Goal: Task Accomplishment & Management: Manage account settings

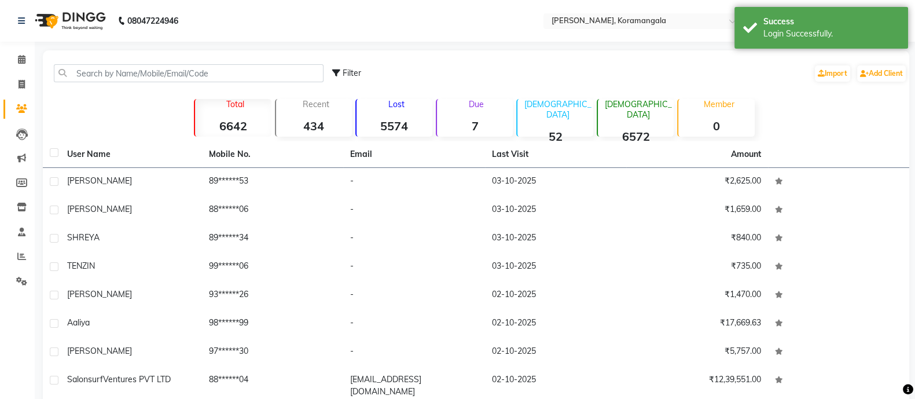
select select "en"
click at [17, 259] on icon at bounding box center [21, 256] width 9 height 9
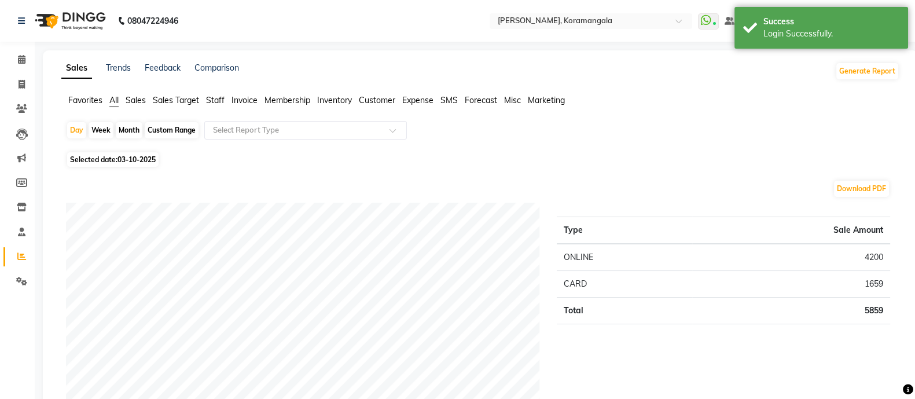
click at [218, 101] on span "Staff" at bounding box center [215, 100] width 19 height 10
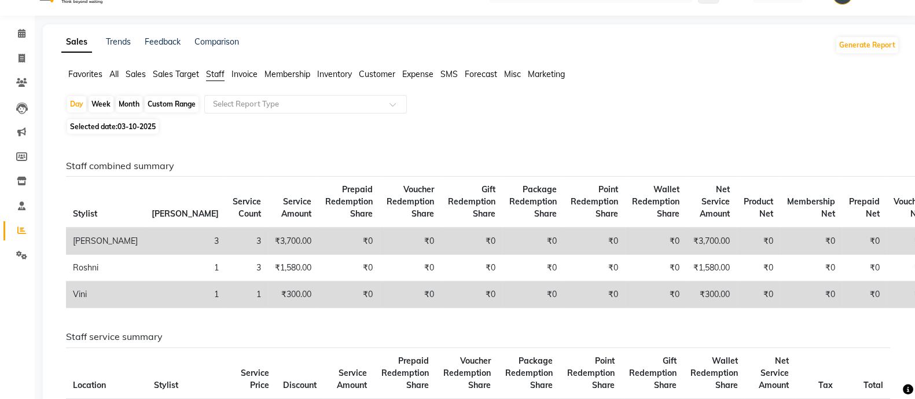
scroll to position [1, 0]
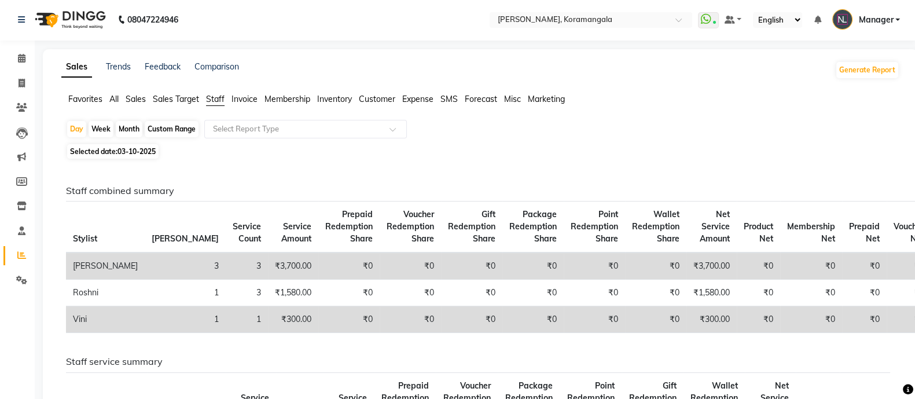
click at [124, 124] on div "Month" at bounding box center [129, 129] width 27 height 16
select select "10"
select select "2025"
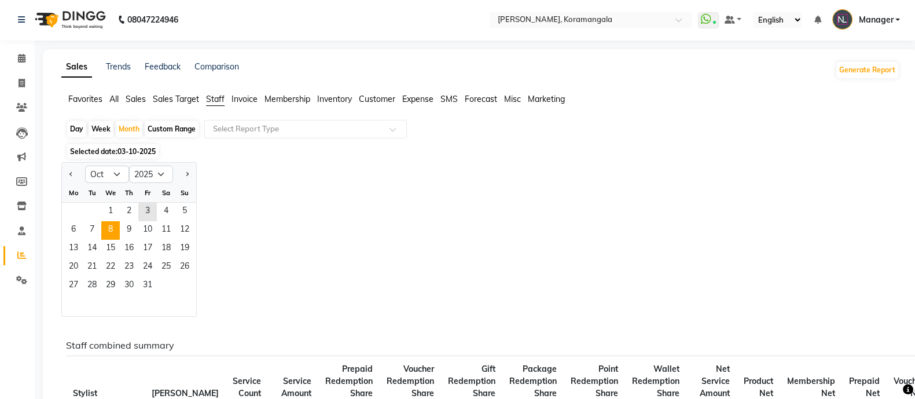
click at [115, 237] on span "8" at bounding box center [110, 230] width 19 height 19
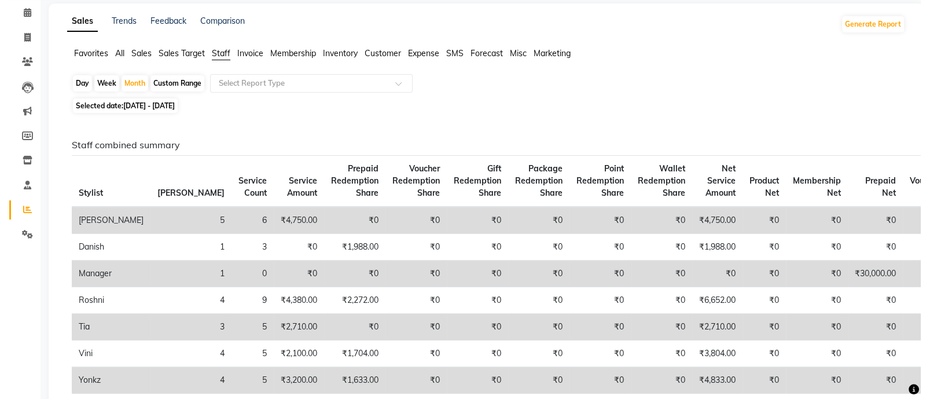
scroll to position [0, 0]
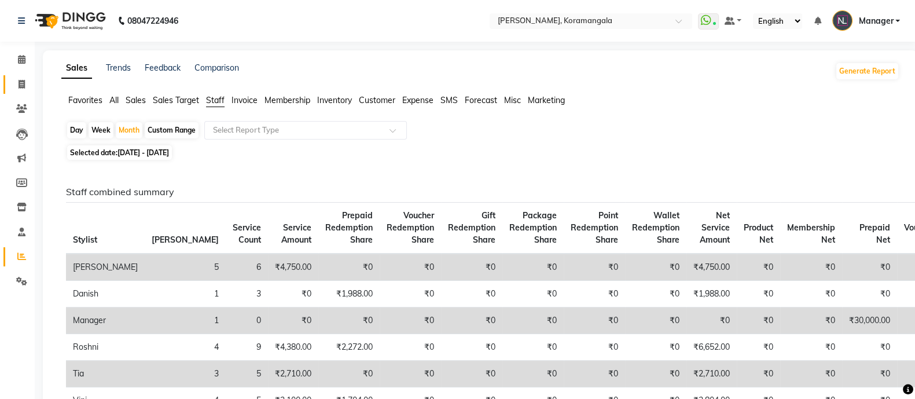
click at [15, 84] on span at bounding box center [22, 84] width 20 height 13
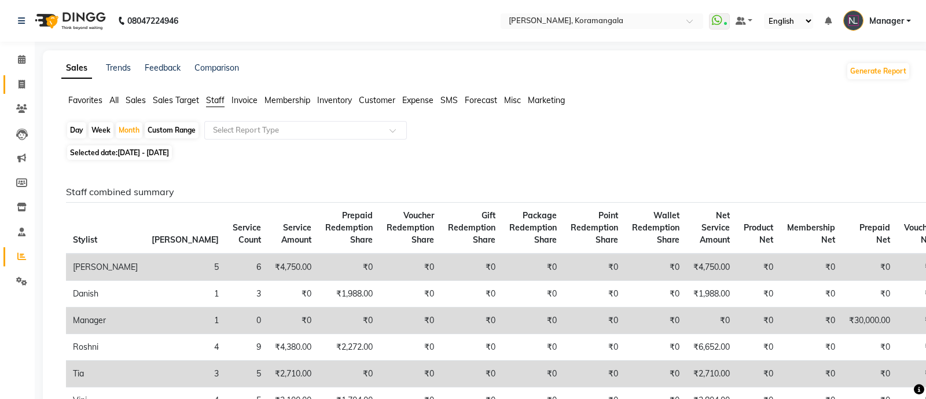
select select "3769"
select select "service"
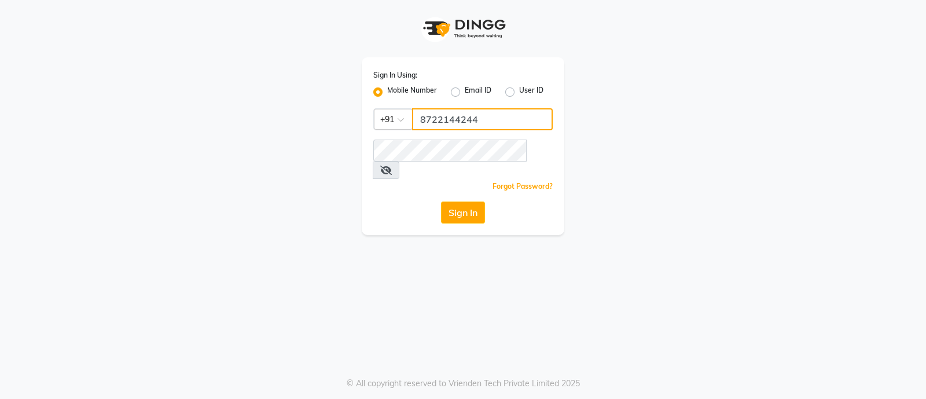
click at [505, 124] on input "8722144244" at bounding box center [482, 119] width 141 height 22
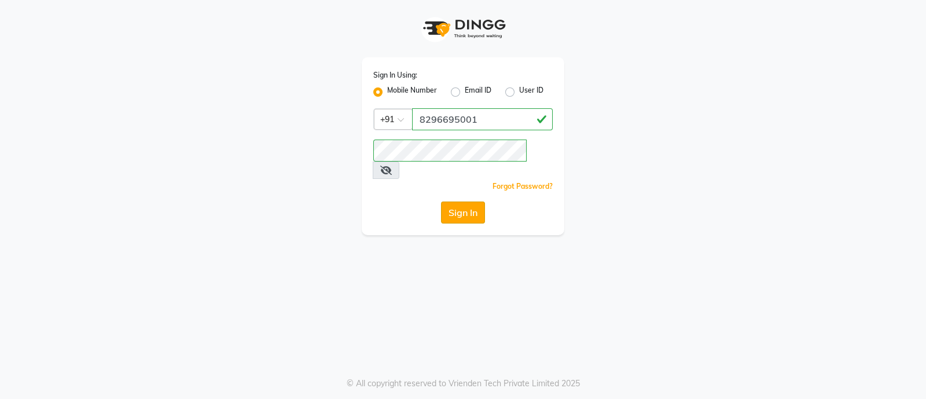
click at [461, 201] on button "Sign In" at bounding box center [463, 212] width 44 height 22
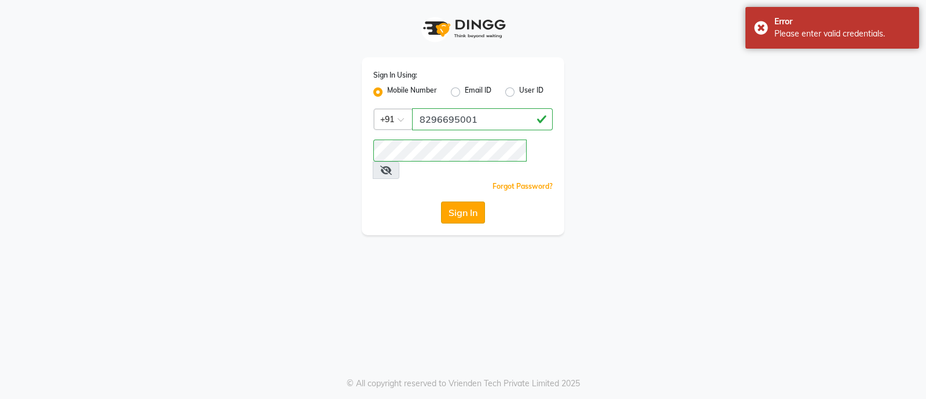
click at [464, 201] on button "Sign In" at bounding box center [463, 212] width 44 height 22
click at [475, 201] on button "Sign In" at bounding box center [463, 212] width 44 height 22
click at [491, 117] on input "8296695001" at bounding box center [482, 119] width 141 height 22
type input "8050403150"
click at [451, 201] on button "Sign In" at bounding box center [463, 212] width 44 height 22
